Goal: Task Accomplishment & Management: Manage account settings

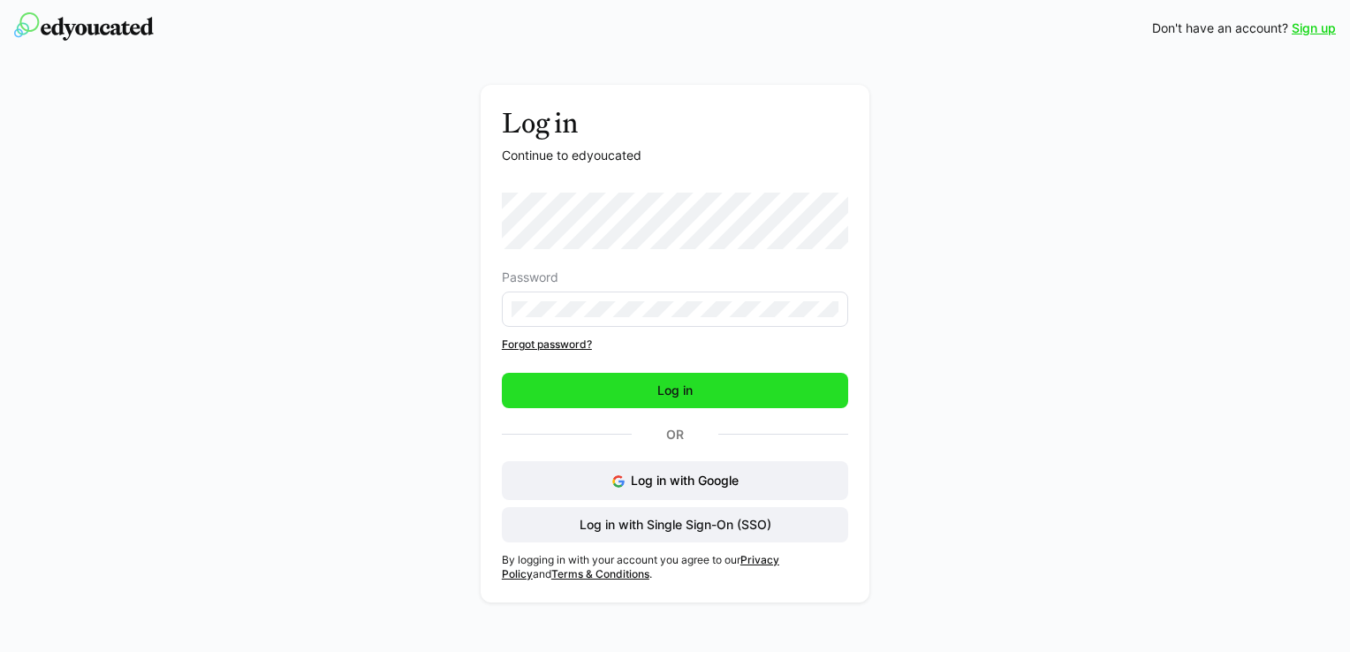
click at [626, 389] on span "Log in" at bounding box center [675, 390] width 346 height 35
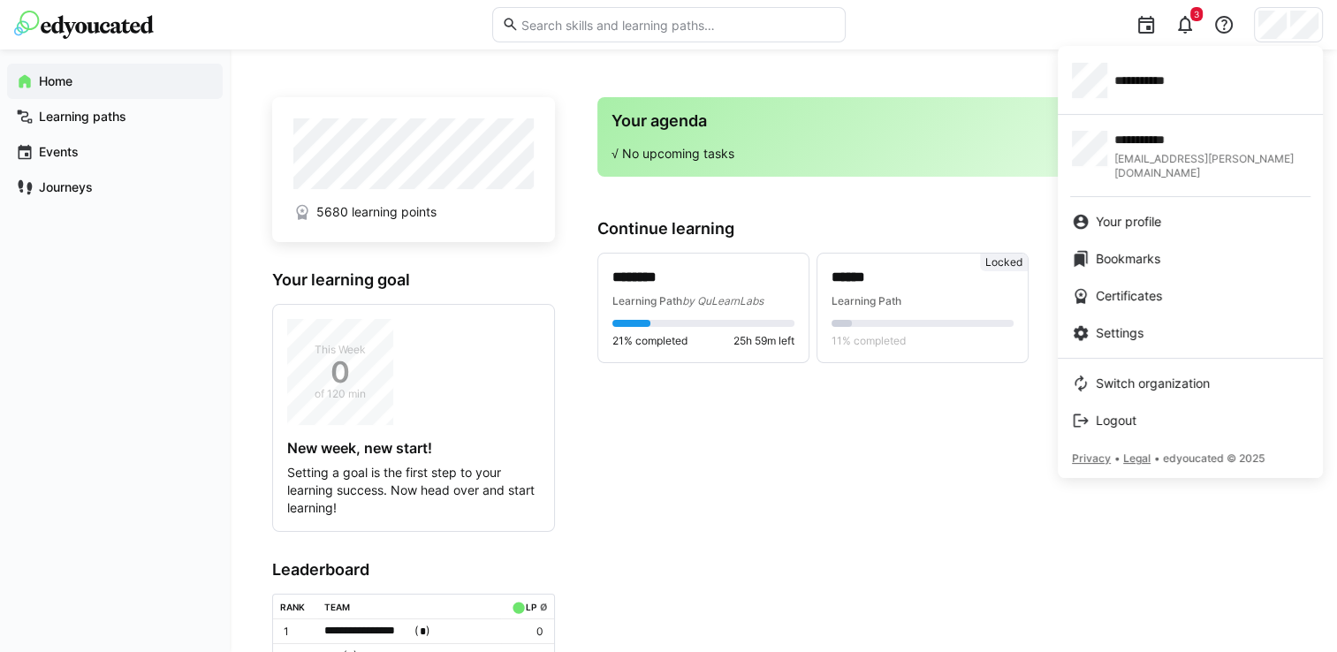
click at [1264, 30] on div at bounding box center [668, 326] width 1337 height 652
click at [1195, 375] on span "Switch organization" at bounding box center [1153, 384] width 114 height 18
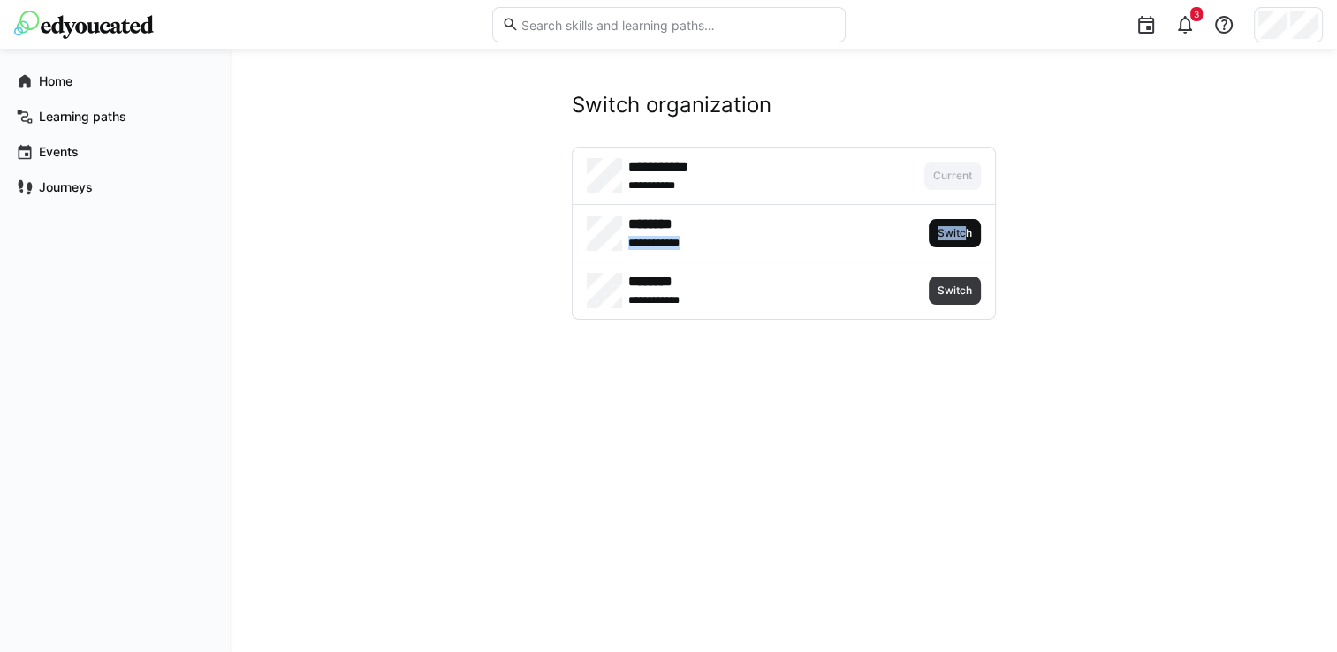
drag, startPoint x: 814, startPoint y: 227, endPoint x: 968, endPoint y: 232, distance: 153.9
click at [968, 232] on div "******** **** ******* Switch" at bounding box center [784, 233] width 422 height 57
click at [968, 232] on span "Switch" at bounding box center [955, 233] width 38 height 14
